Goal: Participate in discussion

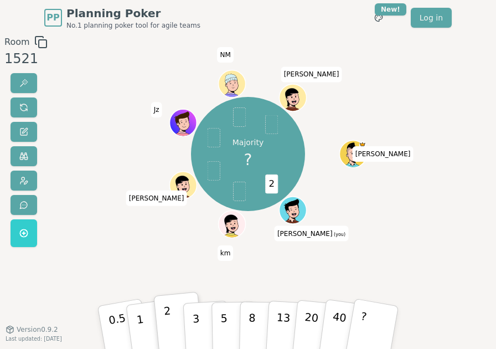
click at [419, 259] on div "Room 1521 Majority ? 2 [PERSON_NAME] (you) km [PERSON_NAME] NM [PERSON_NAME] 0.…" at bounding box center [248, 187] width 496 height 305
click at [88, 148] on div "Room 1521 Majority ? 2 [PERSON_NAME] (you) km [PERSON_NAME] NM [PERSON_NAME] 0.…" at bounding box center [248, 187] width 496 height 305
click at [25, 105] on span at bounding box center [23, 107] width 9 height 9
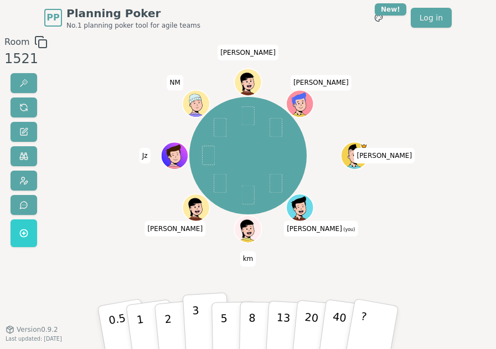
click at [192, 313] on button "3" at bounding box center [207, 326] width 48 height 69
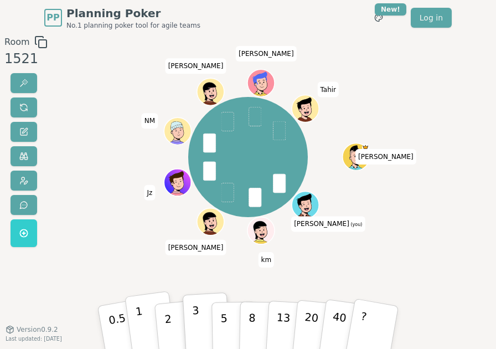
click at [134, 321] on button "1" at bounding box center [151, 327] width 53 height 72
click at [111, 316] on p "0.5" at bounding box center [118, 327] width 25 height 51
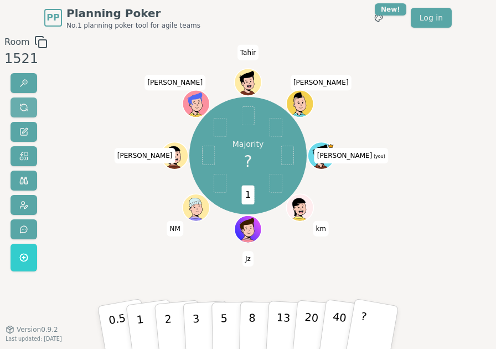
click at [22, 108] on span at bounding box center [23, 107] width 9 height 9
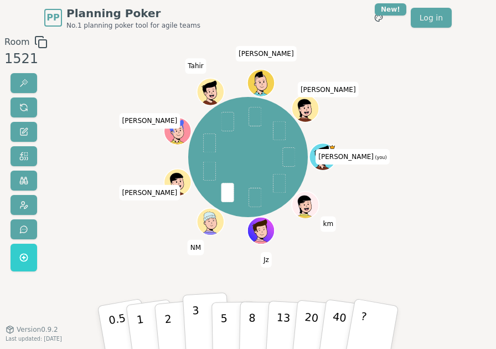
click at [202, 315] on button "3" at bounding box center [207, 326] width 48 height 69
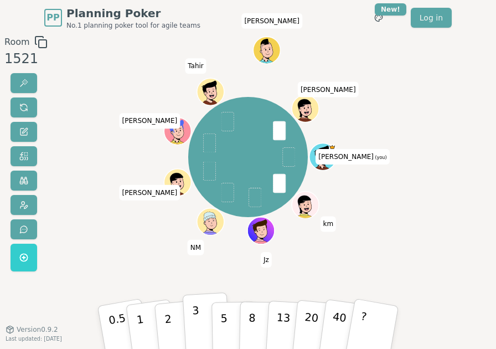
click at [200, 316] on button "3" at bounding box center [207, 326] width 48 height 69
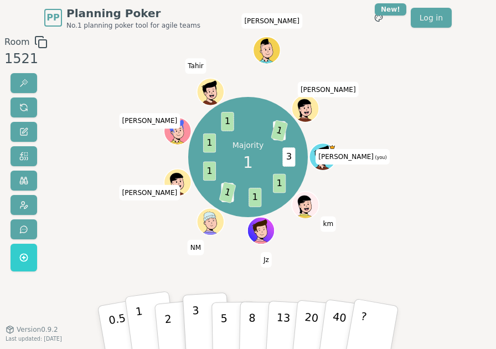
click at [146, 323] on button "1" at bounding box center [151, 327] width 53 height 72
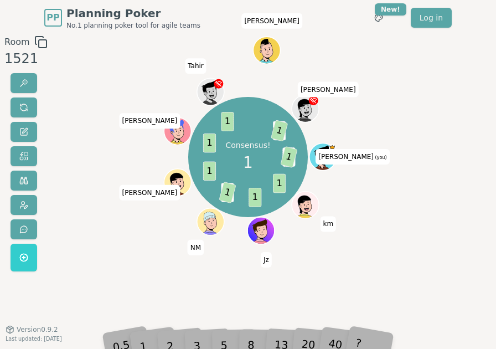
click at [6, 35] on span "Room" at bounding box center [16, 41] width 25 height 13
